Goal: Check status: Check status

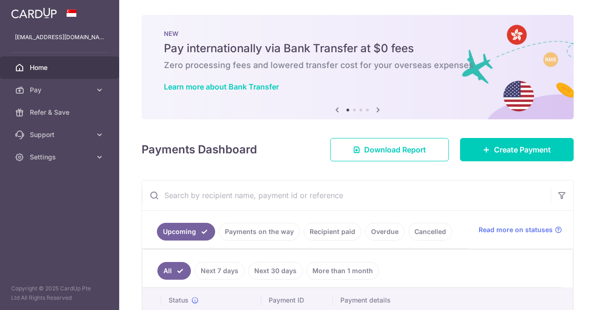
scroll to position [93, 0]
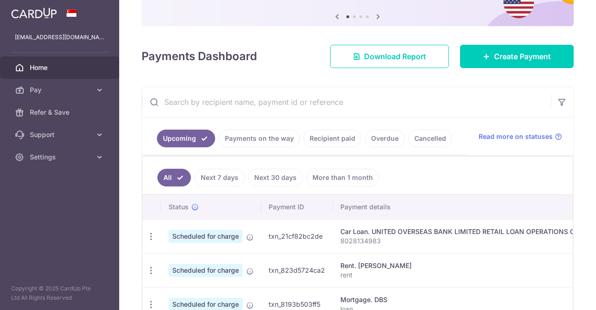
click at [219, 177] on link "Next 7 days" at bounding box center [220, 178] width 50 height 18
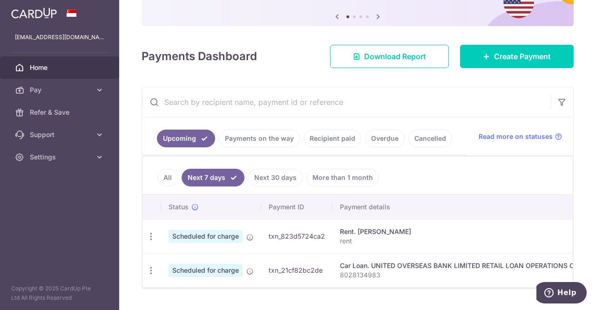
click at [278, 177] on link "Next 30 days" at bounding box center [275, 178] width 54 height 18
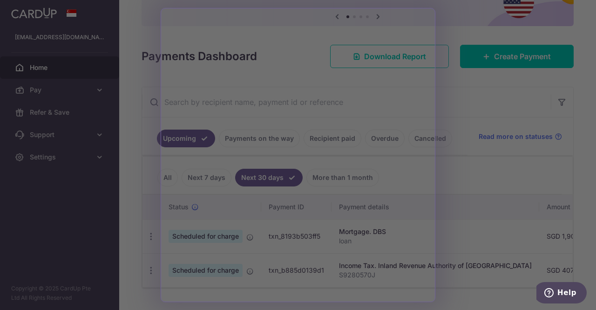
click at [470, 204] on div at bounding box center [301, 156] width 602 height 313
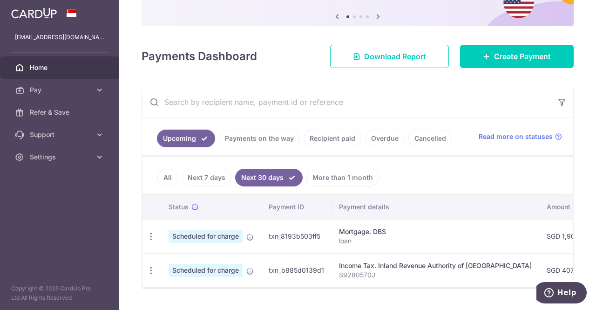
click at [354, 174] on link "More than 1 month" at bounding box center [342, 178] width 73 height 18
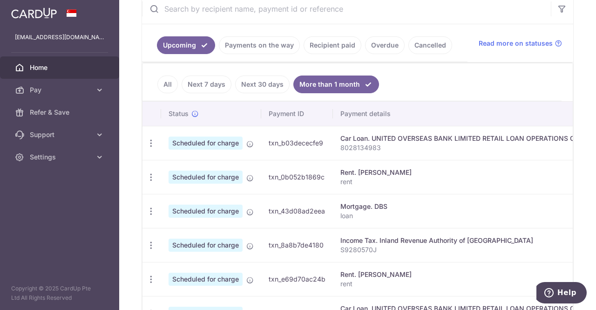
scroll to position [233, 0]
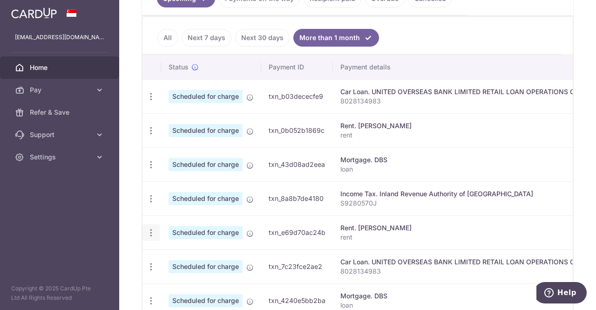
click at [153, 102] on icon "button" at bounding box center [151, 97] width 10 height 10
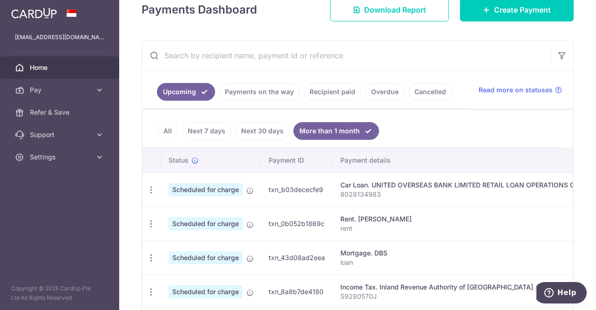
click at [160, 123] on link "All" at bounding box center [167, 131] width 20 height 18
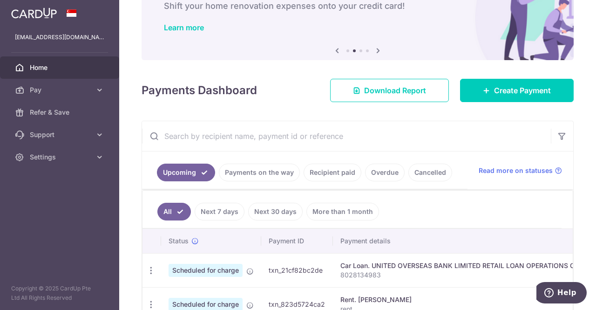
scroll to position [140, 0]
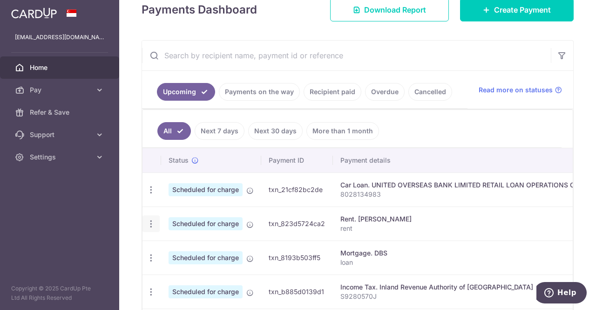
click at [144, 222] on div "Update payment Cancel payment Upload doc" at bounding box center [151, 223] width 17 height 17
click at [148, 195] on icon "button" at bounding box center [151, 190] width 10 height 10
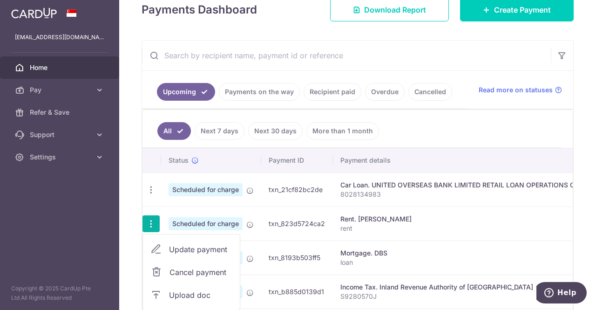
click at [322, 220] on td "txn_823d5724ca2" at bounding box center [297, 223] width 72 height 34
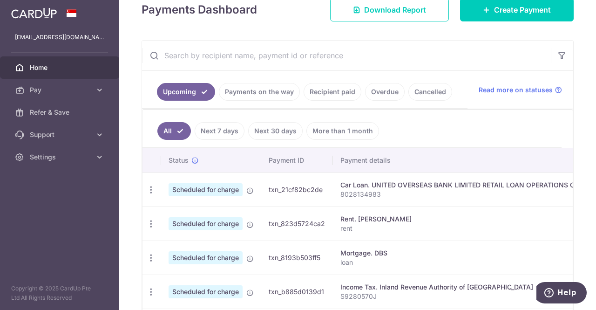
click at [214, 129] on link "Next 7 days" at bounding box center [220, 131] width 50 height 18
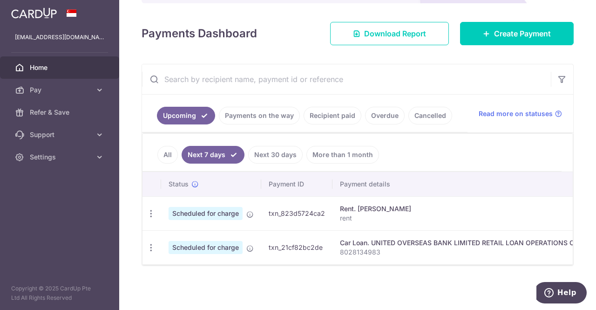
click at [270, 148] on link "Next 30 days" at bounding box center [275, 155] width 54 height 18
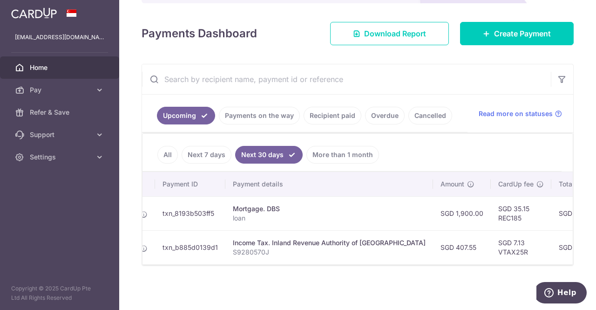
scroll to position [0, 127]
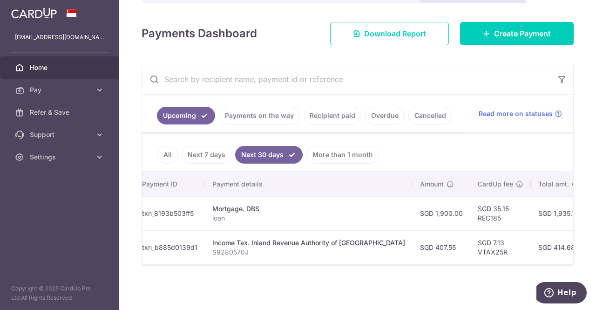
click at [337, 146] on link "More than 1 month" at bounding box center [342, 155] width 73 height 18
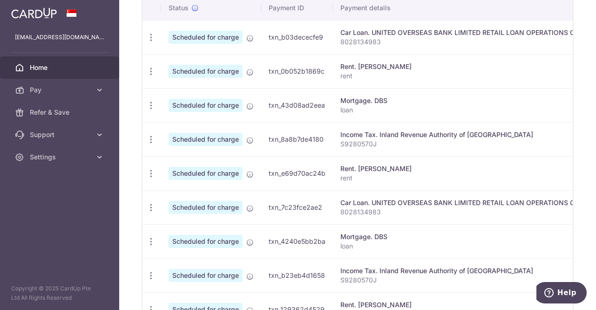
scroll to position [410, 0]
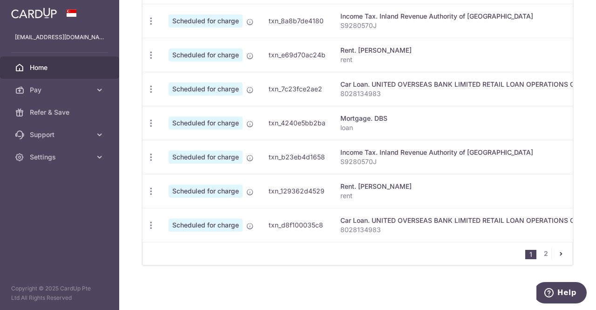
drag, startPoint x: 305, startPoint y: 237, endPoint x: 442, endPoint y: 250, distance: 137.6
click at [442, 250] on div "Status Payment ID Payment details Amount CardUp fee Total amt. Charge date Due …" at bounding box center [358, 71] width 430 height 388
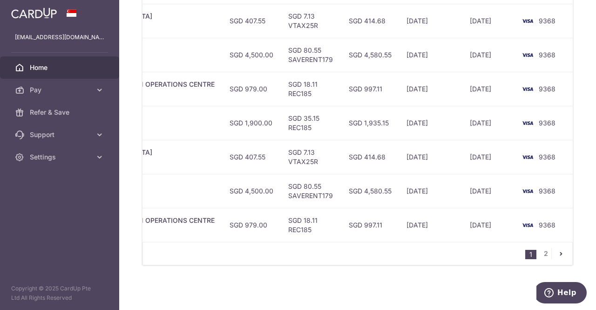
scroll to position [0, 386]
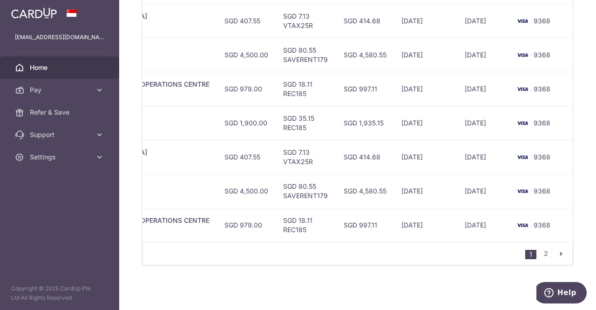
click at [460, 267] on div "× Pause Schedule Pause all future payments in this series Pause just this one p…" at bounding box center [357, 155] width 477 height 310
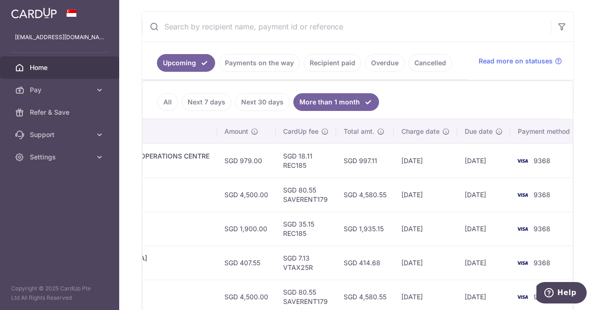
scroll to position [177, 0]
